Goal: Navigation & Orientation: Find specific page/section

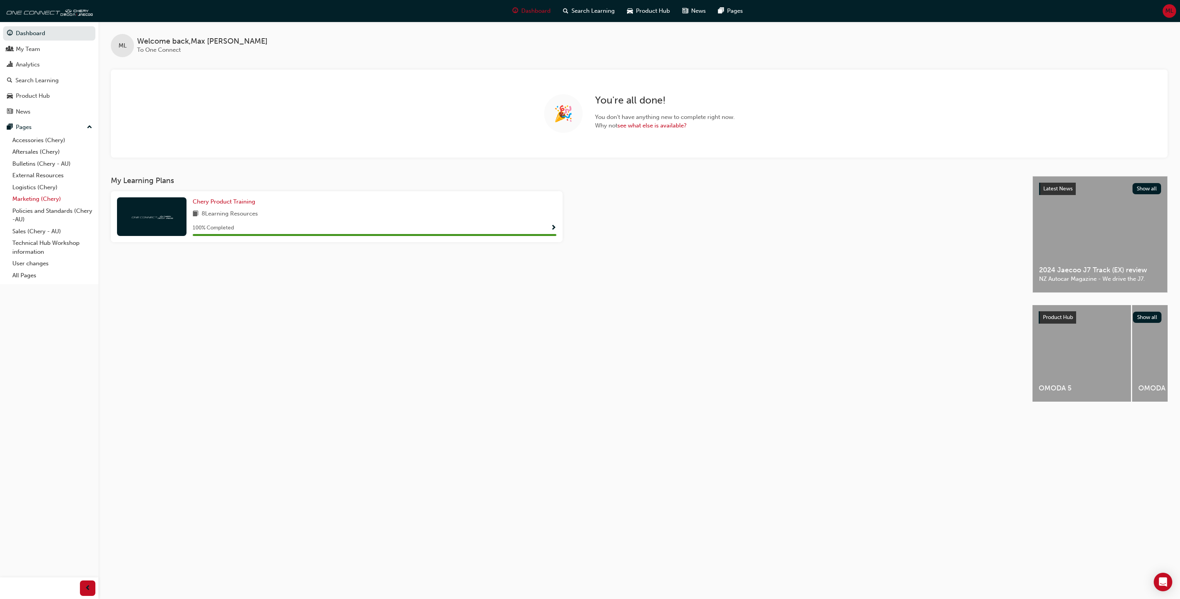
click at [45, 197] on link "Marketing (Chery)" at bounding box center [52, 199] width 86 height 12
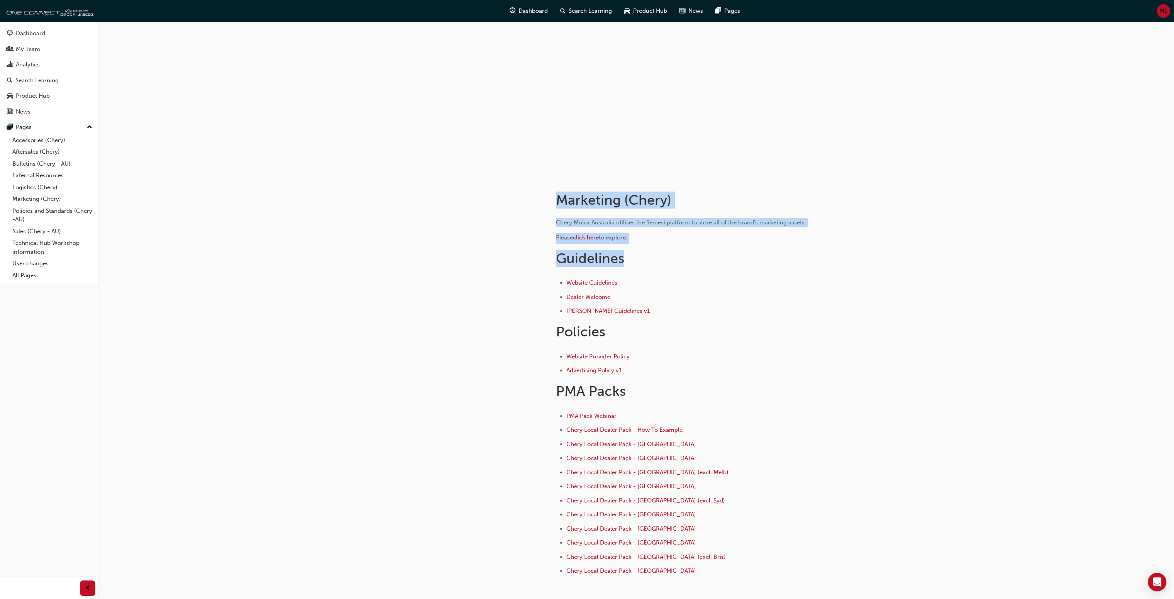
drag, startPoint x: 549, startPoint y: 193, endPoint x: 771, endPoint y: 260, distance: 232.4
click at [771, 260] on div "Marketing (Chery) Chery Motor Australia utilises the Semesi platform to store a…" at bounding box center [706, 379] width 324 height 407
click at [771, 260] on h1 "Guidelines" at bounding box center [681, 258] width 251 height 17
drag, startPoint x: 773, startPoint y: 262, endPoint x: 489, endPoint y: 193, distance: 292.0
click at [489, 193] on div "Marketing (Chery) Chery Motor Australia utilises the Semesi platform to store a…" at bounding box center [636, 392] width 463 height 432
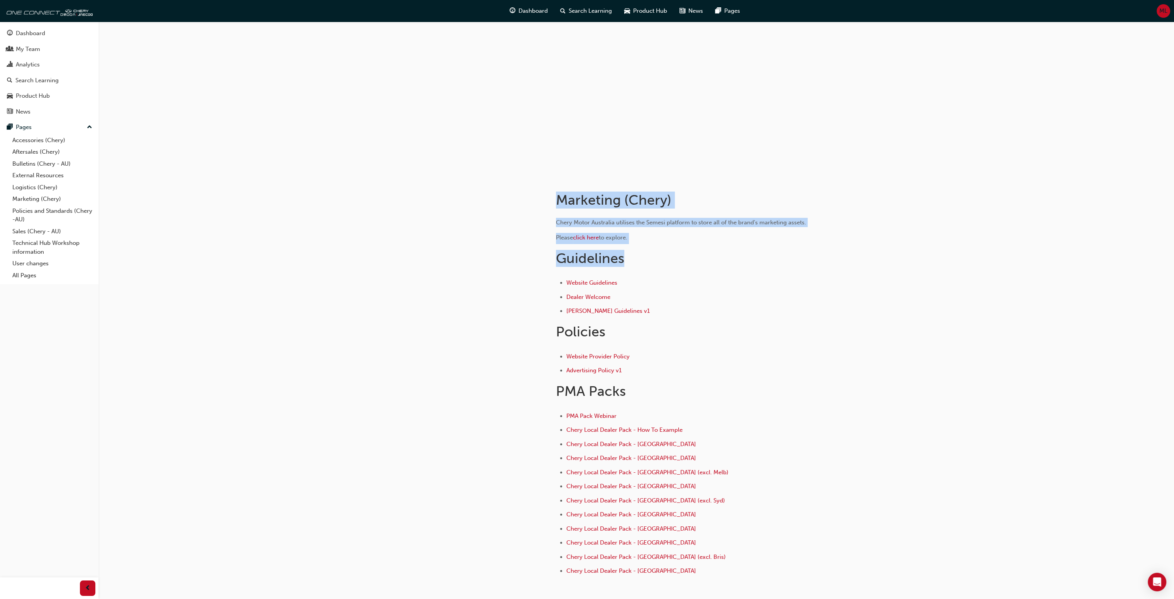
click at [488, 193] on div at bounding box center [474, 392] width 139 height 432
drag, startPoint x: 561, startPoint y: 210, endPoint x: 773, endPoint y: 269, distance: 219.2
click at [772, 269] on div "Marketing (Chery) Chery Motor Australia utilises the Semesi platform to store a…" at bounding box center [636, 392] width 463 height 432
click at [773, 269] on div "Chery Motor Australia utilises the Semesi platform to store all of the brand's …" at bounding box center [681, 398] width 251 height 360
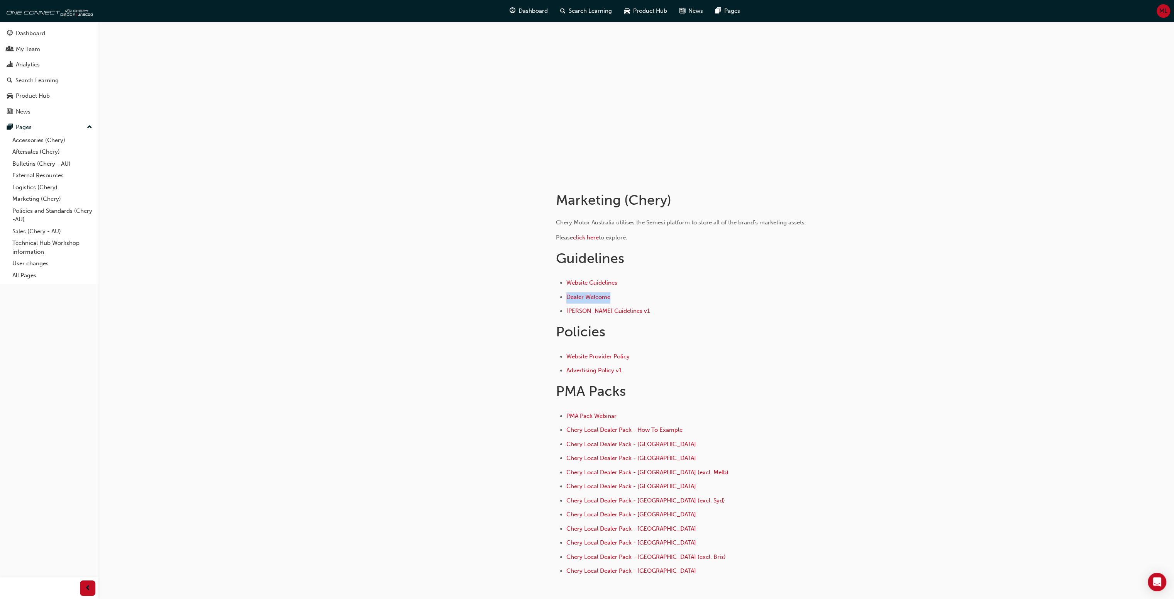
drag, startPoint x: 802, startPoint y: 290, endPoint x: 634, endPoint y: 261, distance: 170.4
click at [646, 268] on div "Chery Motor Australia utilises the Semesi platform to store all of the brand's …" at bounding box center [681, 398] width 251 height 360
click at [634, 278] on div "Chery Motor Australia utilises the Semesi platform to store all of the brand's …" at bounding box center [681, 398] width 251 height 360
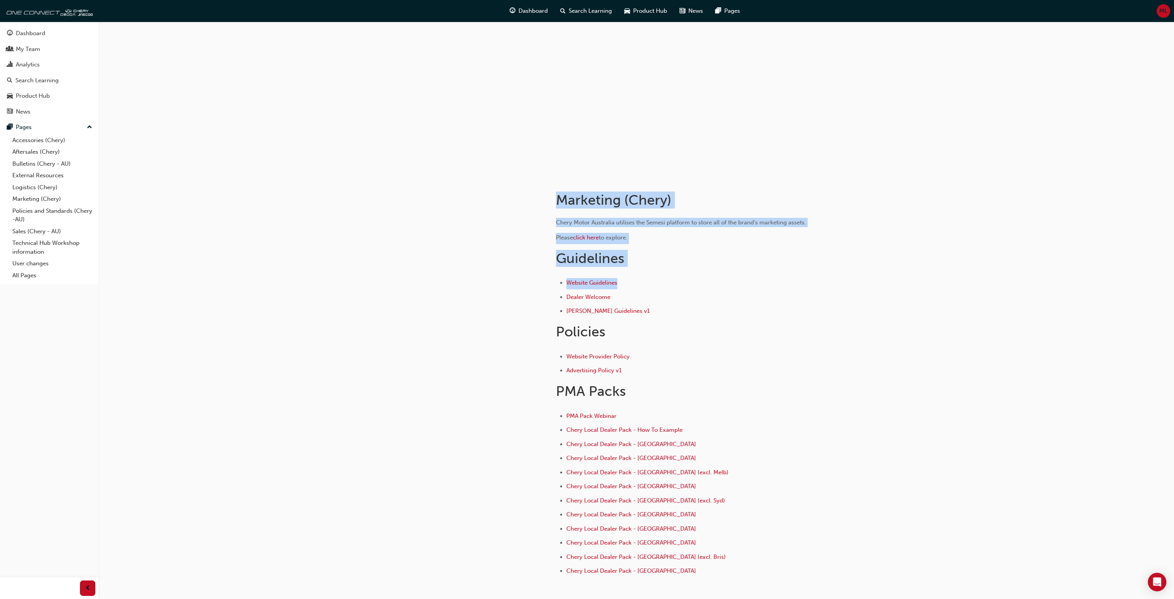
drag, startPoint x: 518, startPoint y: 202, endPoint x: 817, endPoint y: 285, distance: 310.6
click at [817, 285] on div "Marketing (Chery) Chery Motor Australia utilises the Semesi platform to store a…" at bounding box center [636, 392] width 463 height 432
click at [817, 285] on div "Chery Motor Australia utilises the Semesi platform to store all of the brand's …" at bounding box center [706, 395] width 300 height 366
drag, startPoint x: 817, startPoint y: 285, endPoint x: 519, endPoint y: 222, distance: 305.4
click at [519, 222] on div "Marketing (Chery) Chery Motor Australia utilises the Semesi platform to store a…" at bounding box center [636, 392] width 463 height 432
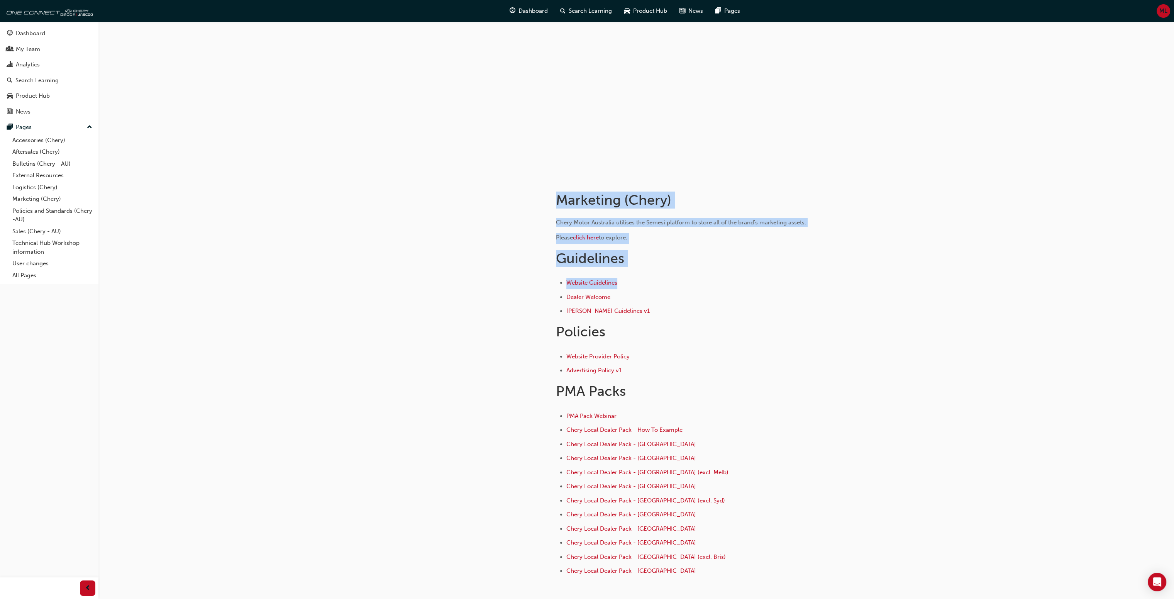
click at [519, 220] on div at bounding box center [474, 392] width 139 height 432
drag, startPoint x: 525, startPoint y: 194, endPoint x: 710, endPoint y: 284, distance: 205.1
click at [709, 284] on div "Marketing (Chery) Chery Motor Australia utilises the Semesi platform to store a…" at bounding box center [636, 392] width 463 height 432
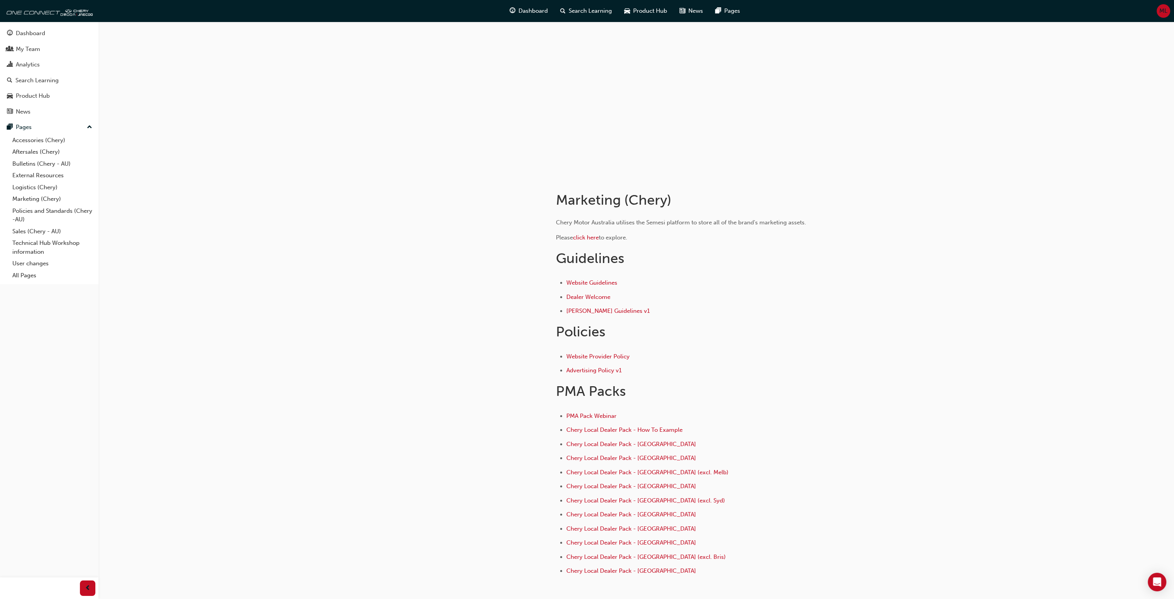
click at [717, 290] on ul "Website Guidelines Dealer Welcome [PERSON_NAME] Guidelines v1" at bounding box center [681, 297] width 251 height 39
click at [732, 296] on li "Dealer Welcome" at bounding box center [686, 297] width 241 height 11
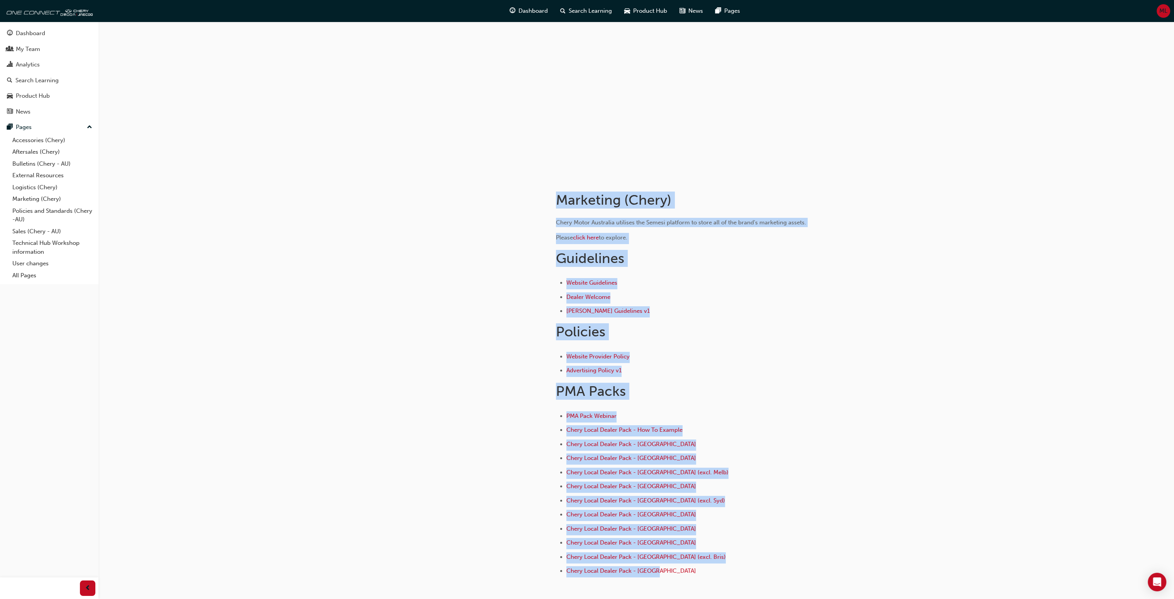
drag, startPoint x: 547, startPoint y: 182, endPoint x: 814, endPoint y: 575, distance: 475.0
click at [813, 576] on div "Marketing (Chery) Chery Motor Australia utilises the Semesi platform to store a…" at bounding box center [706, 379] width 324 height 407
click at [825, 556] on div "Chery Motor Australia utilises the Semesi platform to store all of the brand's …" at bounding box center [706, 395] width 300 height 366
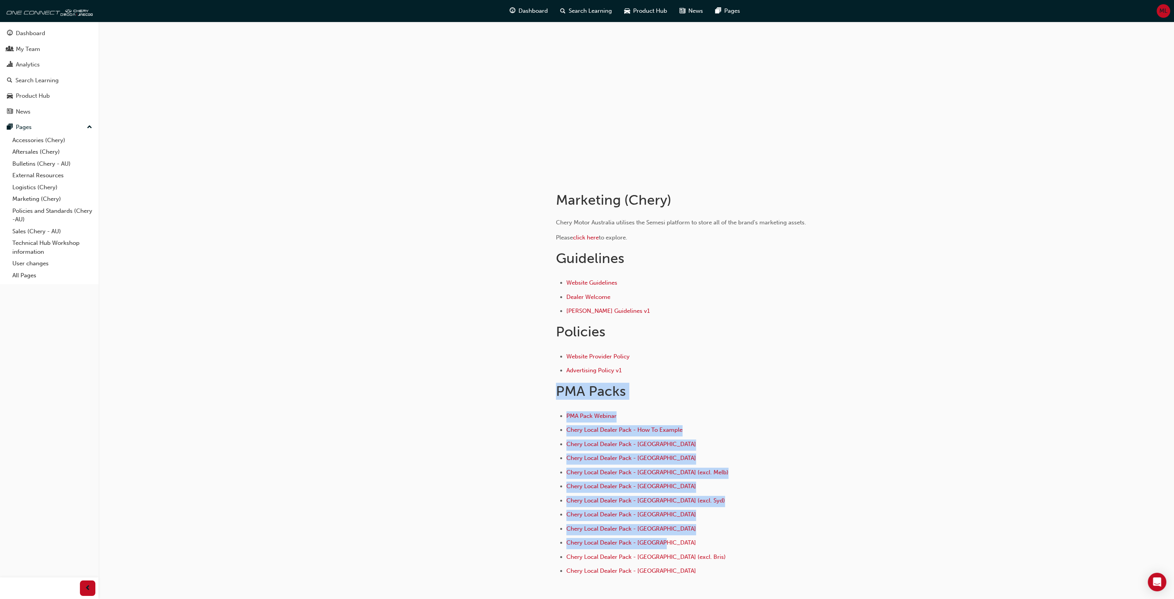
drag, startPoint x: 809, startPoint y: 509, endPoint x: 711, endPoint y: 366, distance: 173.9
click at [711, 366] on div "Chery Motor Australia utilises the Semesi platform to store all of the brand's …" at bounding box center [706, 395] width 300 height 366
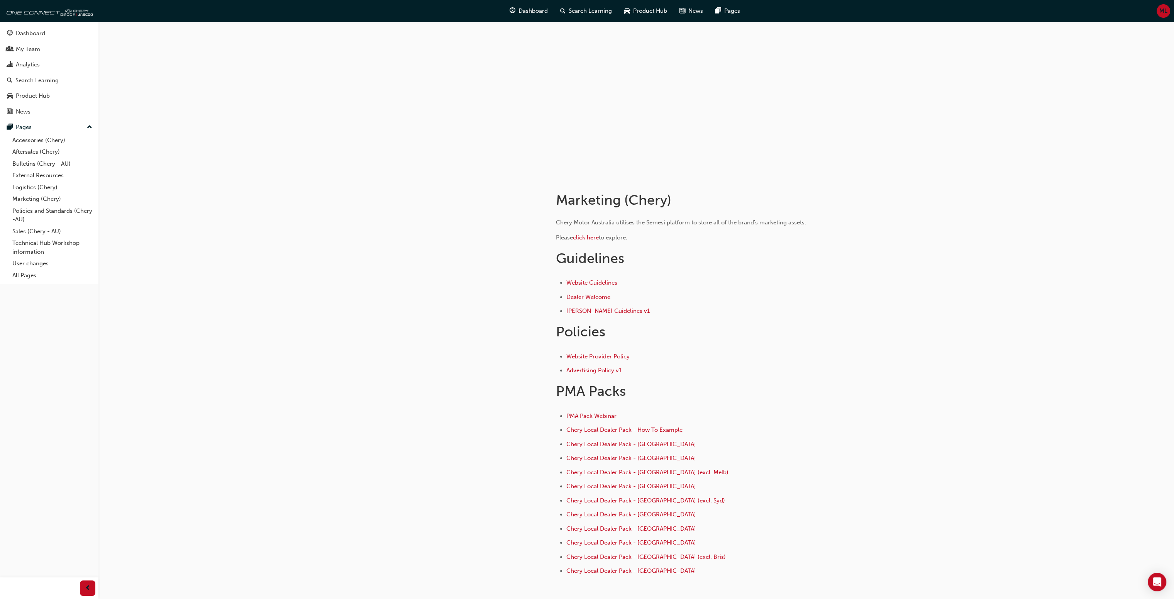
click at [584, 231] on div "Chery Motor Australia utilises the Semesi platform to store all of the brand's …" at bounding box center [681, 398] width 251 height 360
click at [53, 173] on link "External Resources" at bounding box center [52, 175] width 86 height 12
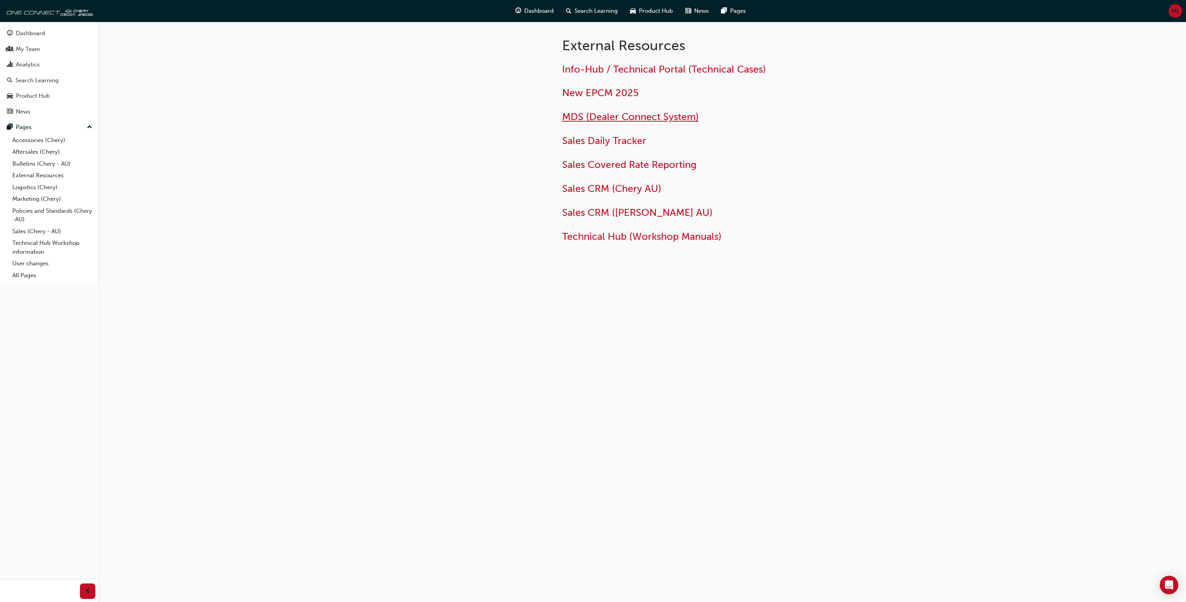
click at [638, 117] on span "MDS (Dealer Connect System)" at bounding box center [630, 117] width 137 height 12
